Goal: Transaction & Acquisition: Purchase product/service

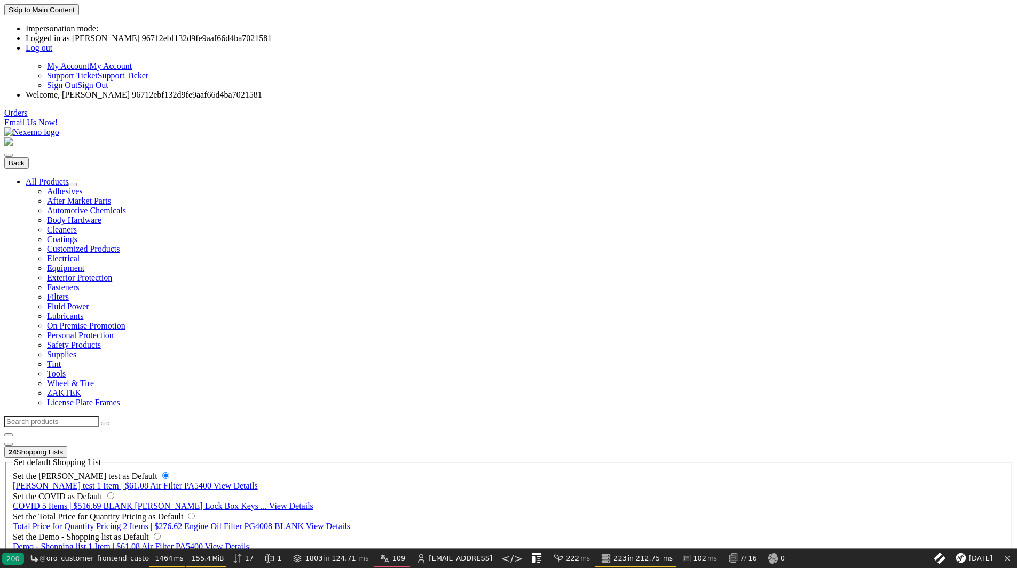
click at [211, 481] on span "Air Filter PA5400" at bounding box center [180, 485] width 61 height 9
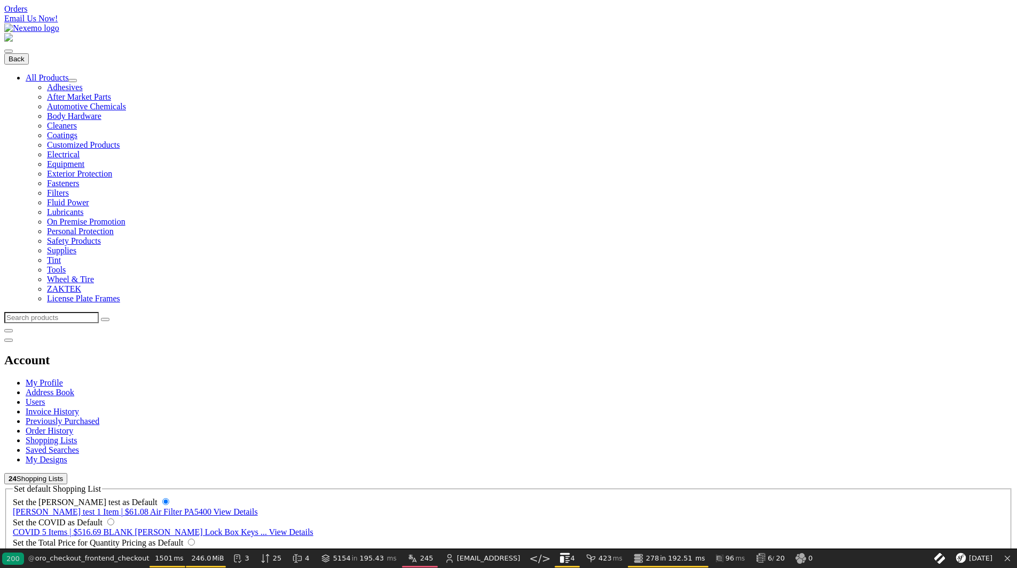
scroll to position [107, 0]
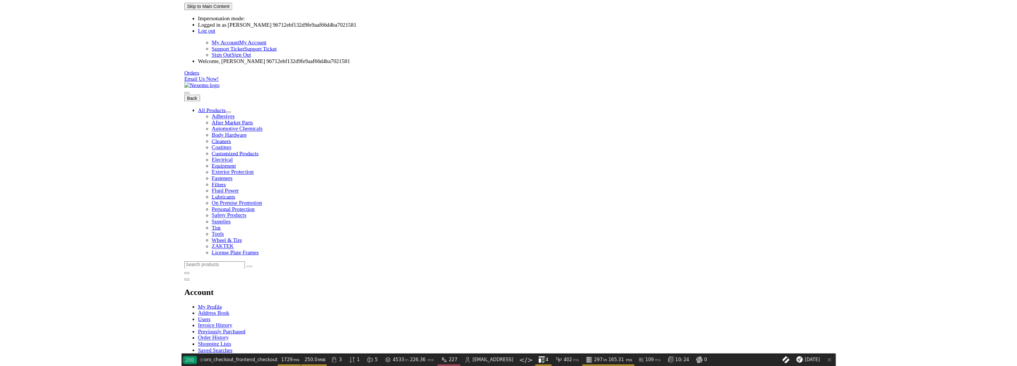
scroll to position [133, 0]
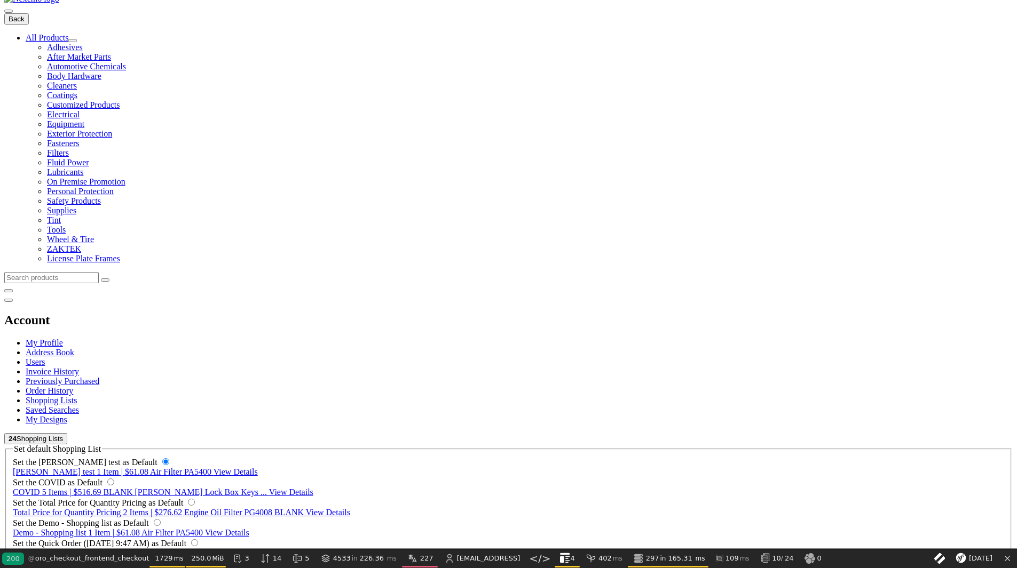
radio input "true"
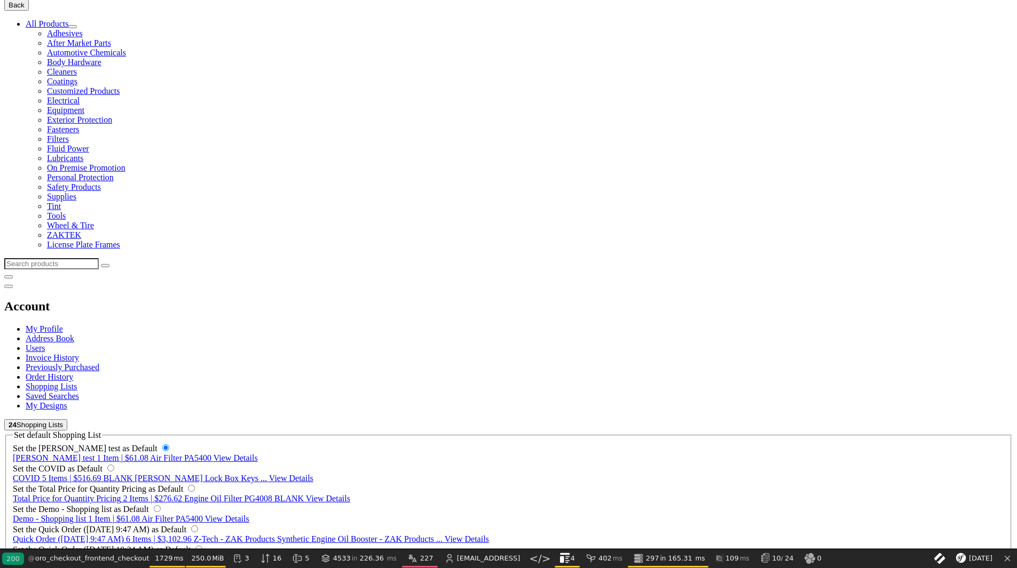
radio input "true"
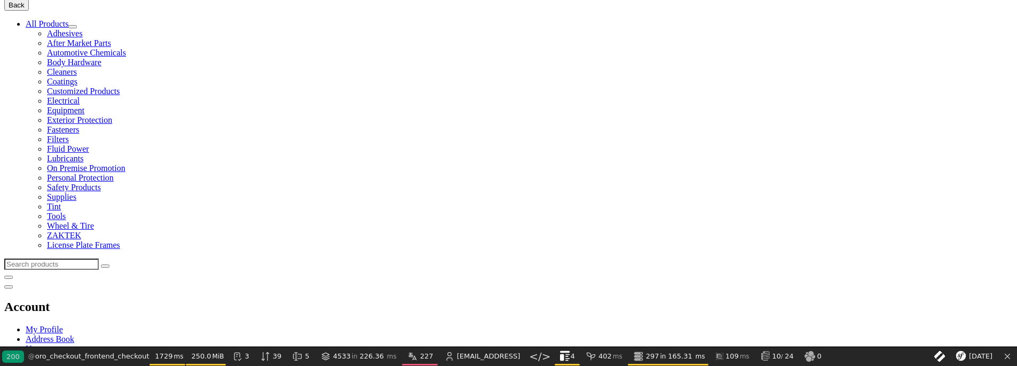
drag, startPoint x: 323, startPoint y: 224, endPoint x: 517, endPoint y: 232, distance: 193.9
copy label "Delete this shopping list after submitting order"
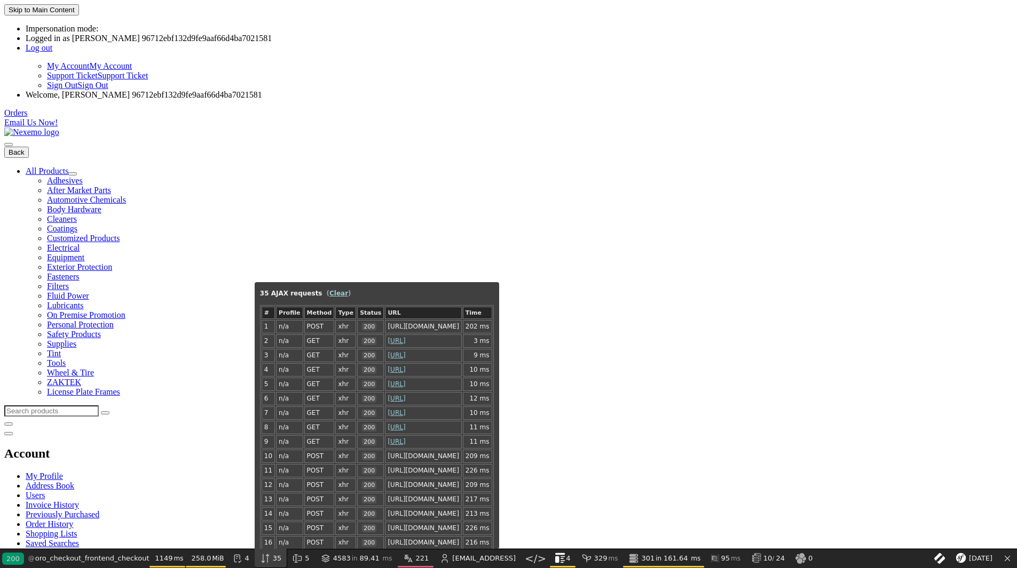
scroll to position [263, 0]
